Goal: Find contact information: Find contact information

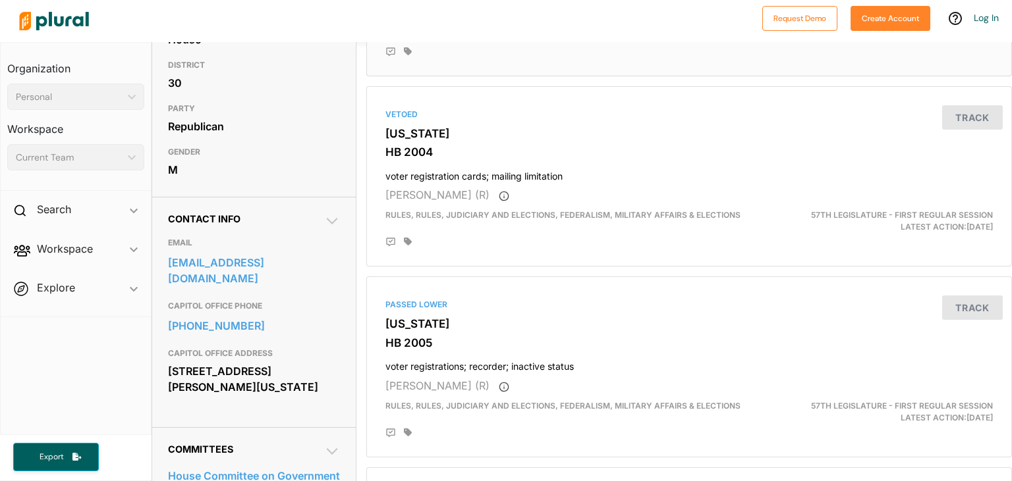
scroll to position [303, 0]
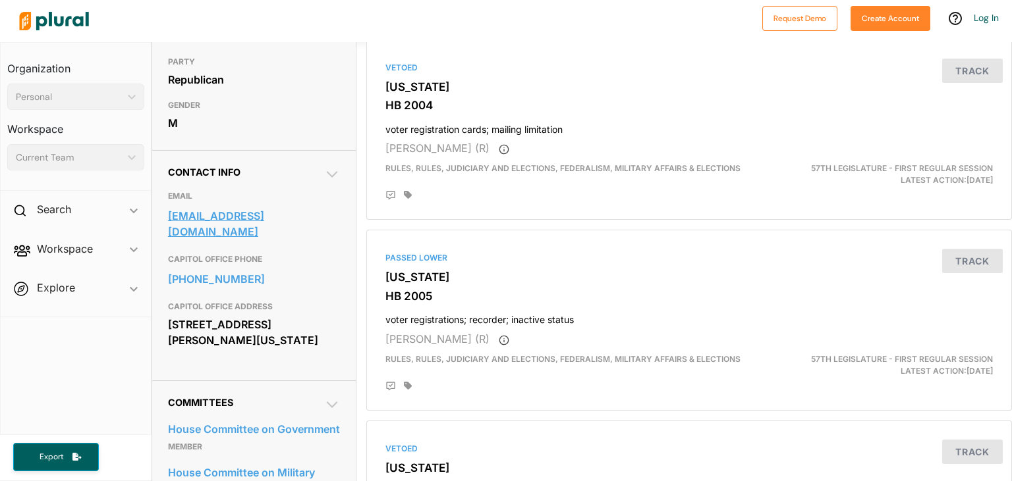
click at [186, 214] on link "[EMAIL_ADDRESS][DOMAIN_NAME]" at bounding box center [254, 224] width 173 height 36
click at [724, 131] on h4 "voter registration cards; mailing limitation" at bounding box center [688, 127] width 607 height 18
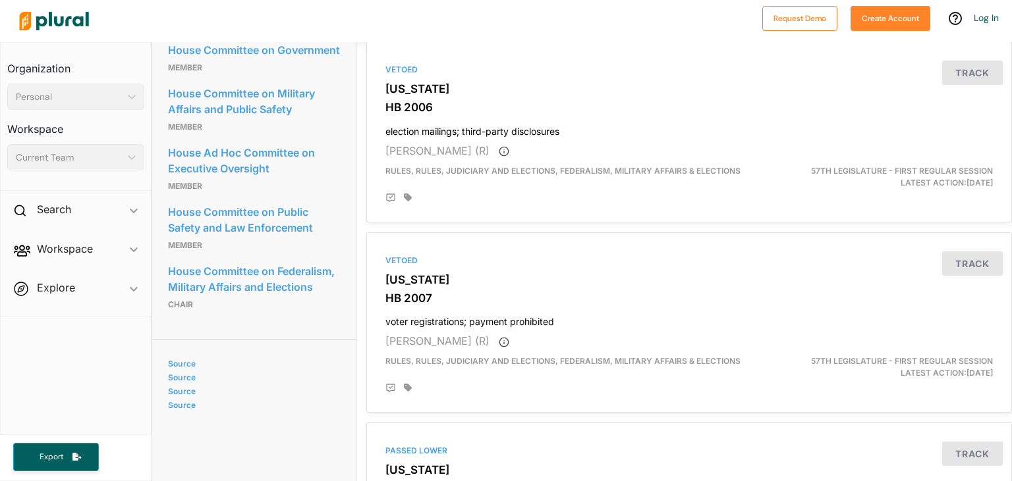
scroll to position [379, 0]
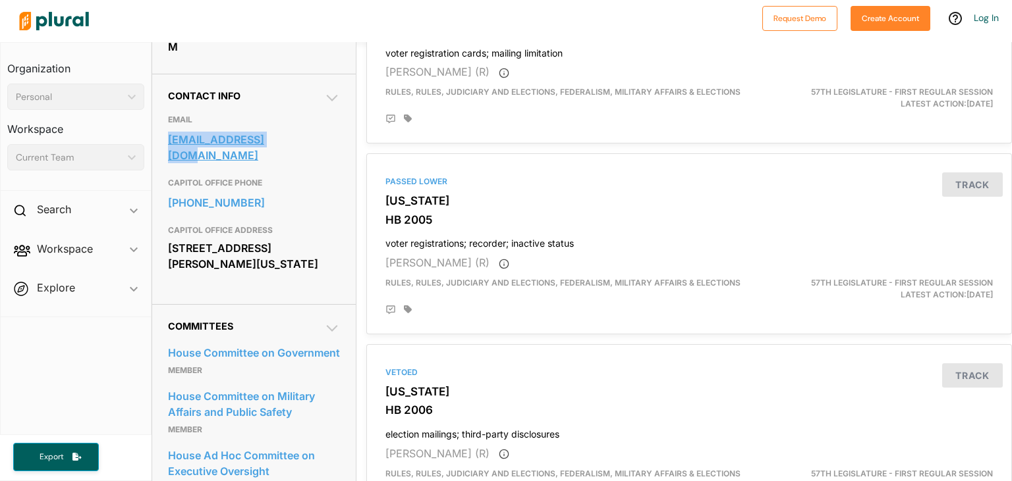
drag, startPoint x: 164, startPoint y: 137, endPoint x: 265, endPoint y: 140, distance: 100.8
click at [265, 140] on div "Contact Info EMAIL [EMAIL_ADDRESS][DOMAIN_NAME] CAPITOL OFFICE PHONE [PHONE_NUM…" at bounding box center [254, 189] width 204 height 231
copy link "[EMAIL_ADDRESS][DOMAIN_NAME]"
